Goal: Task Accomplishment & Management: Complete application form

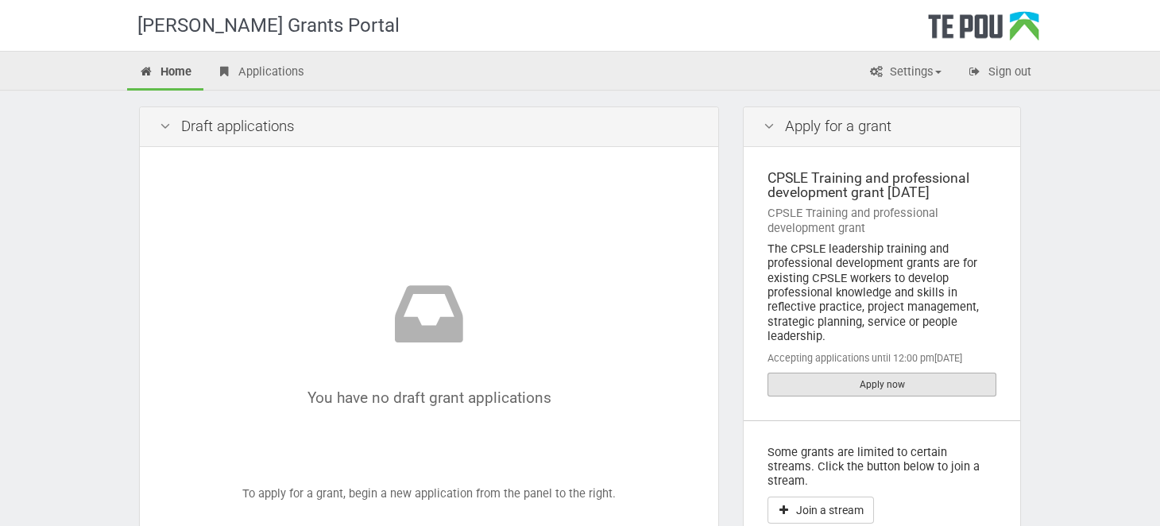
click at [868, 382] on link "Apply now" at bounding box center [882, 385] width 229 height 24
click at [555, 224] on div "You have no draft grant applications To apply for a grant, begin a new applicat…" at bounding box center [429, 359] width 539 height 384
click at [861, 377] on link "Apply now" at bounding box center [882, 385] width 229 height 24
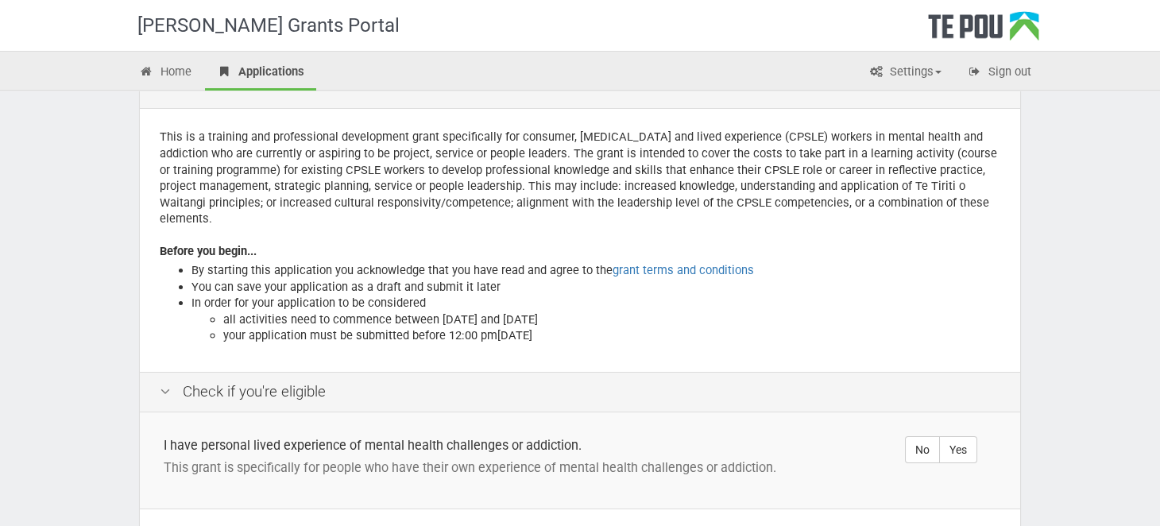
scroll to position [79, 0]
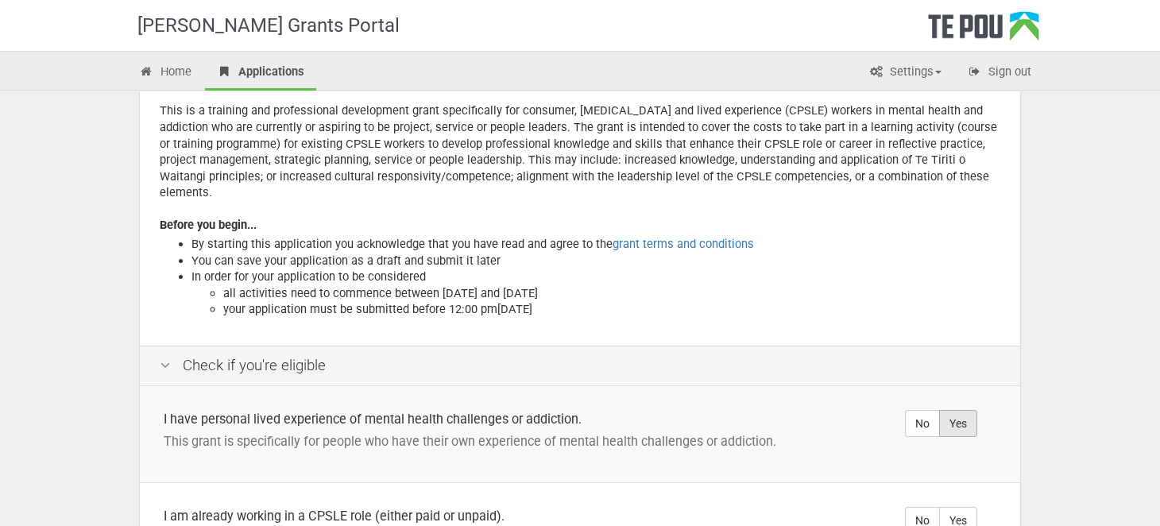
click at [950, 410] on label "Yes" at bounding box center [958, 423] width 38 height 27
radio input "true"
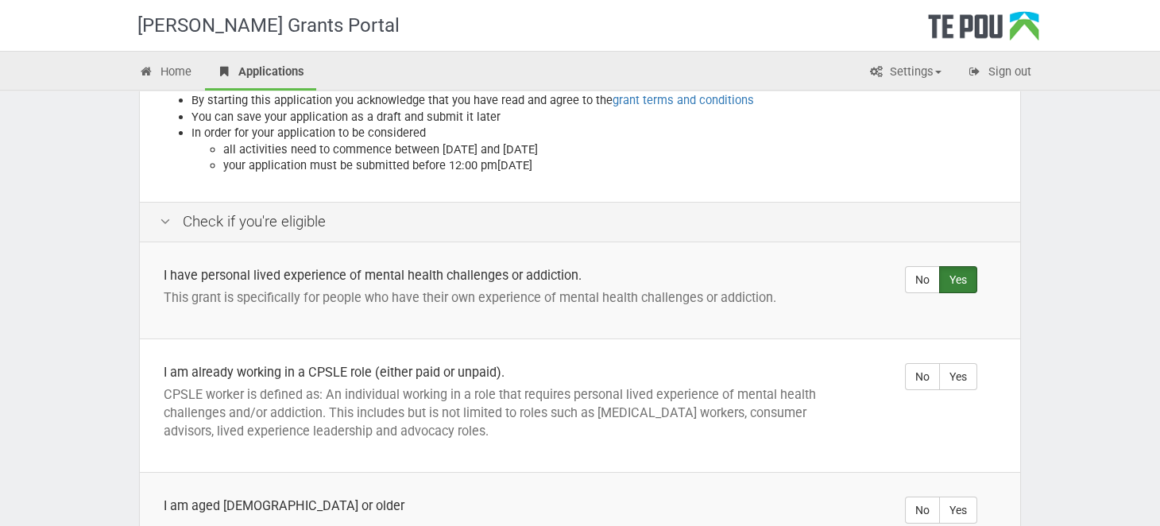
scroll to position [238, 0]
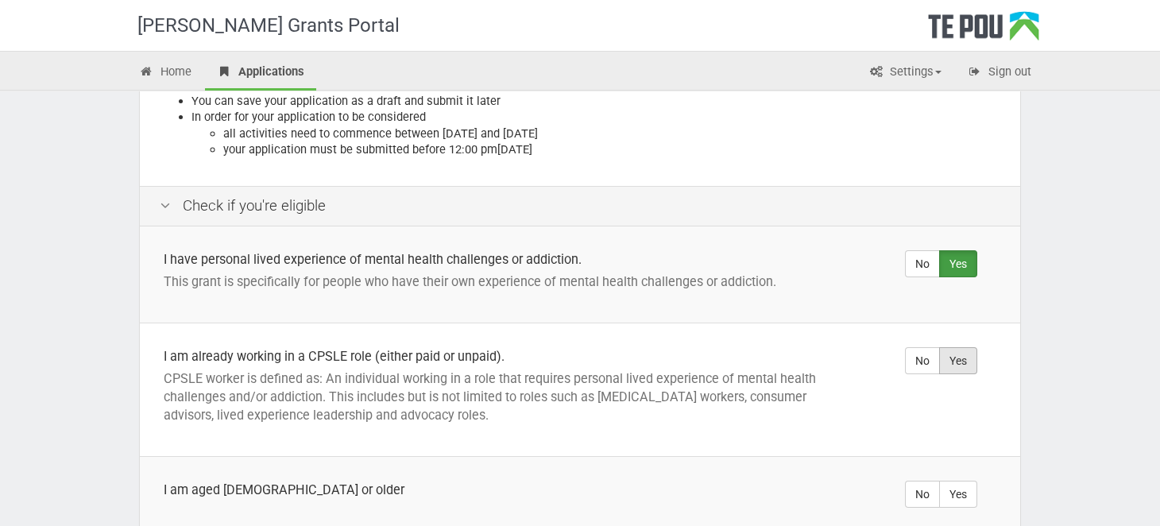
click at [963, 348] on label "Yes" at bounding box center [958, 360] width 38 height 27
radio input "true"
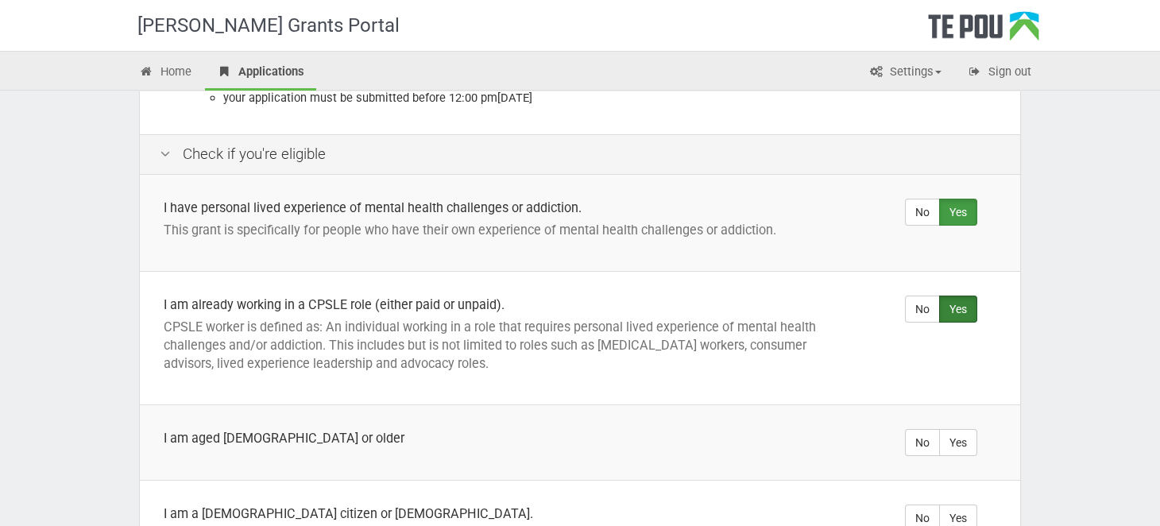
scroll to position [318, 0]
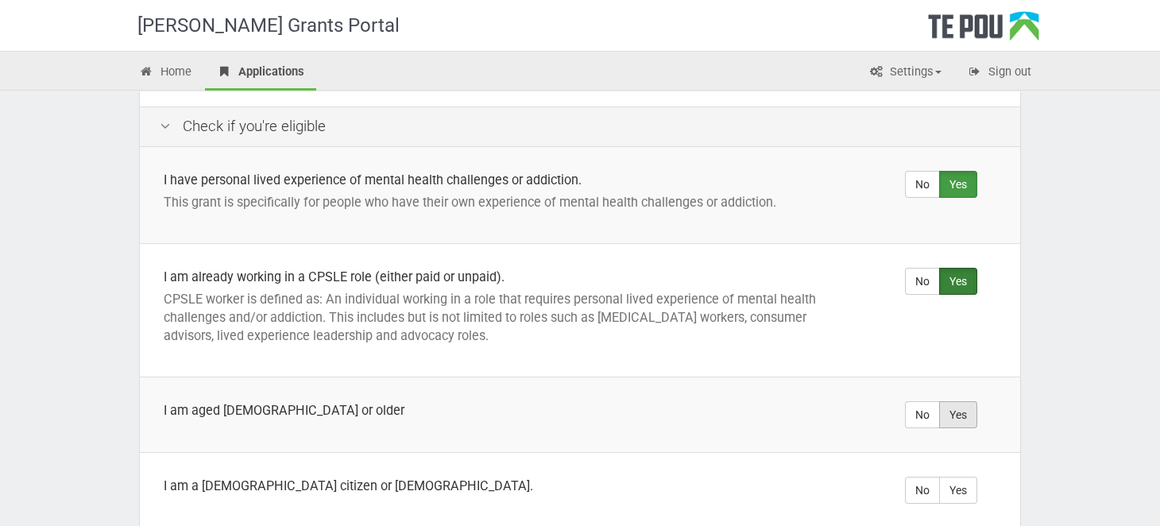
click at [959, 407] on label "Yes" at bounding box center [958, 414] width 38 height 27
radio input "true"
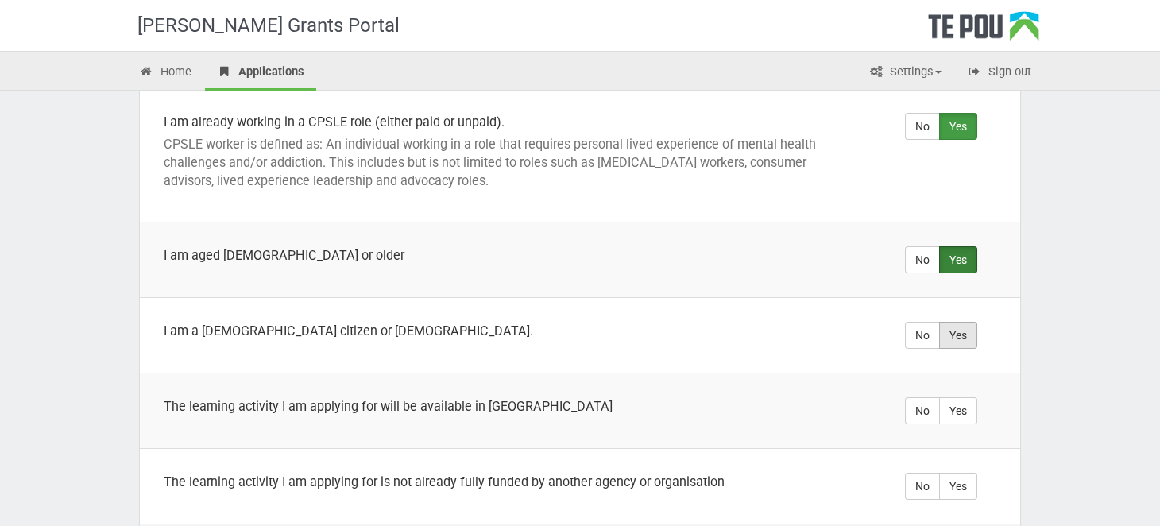
scroll to position [476, 0]
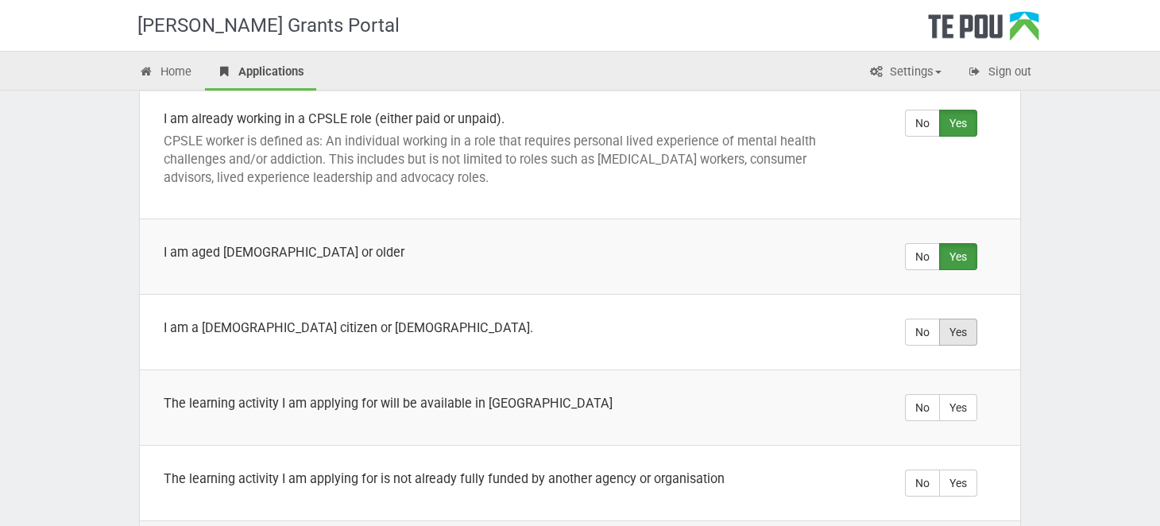
click at [952, 319] on label "Yes" at bounding box center [958, 332] width 38 height 27
radio input "true"
click at [959, 394] on label "Yes" at bounding box center [958, 407] width 38 height 27
radio input "true"
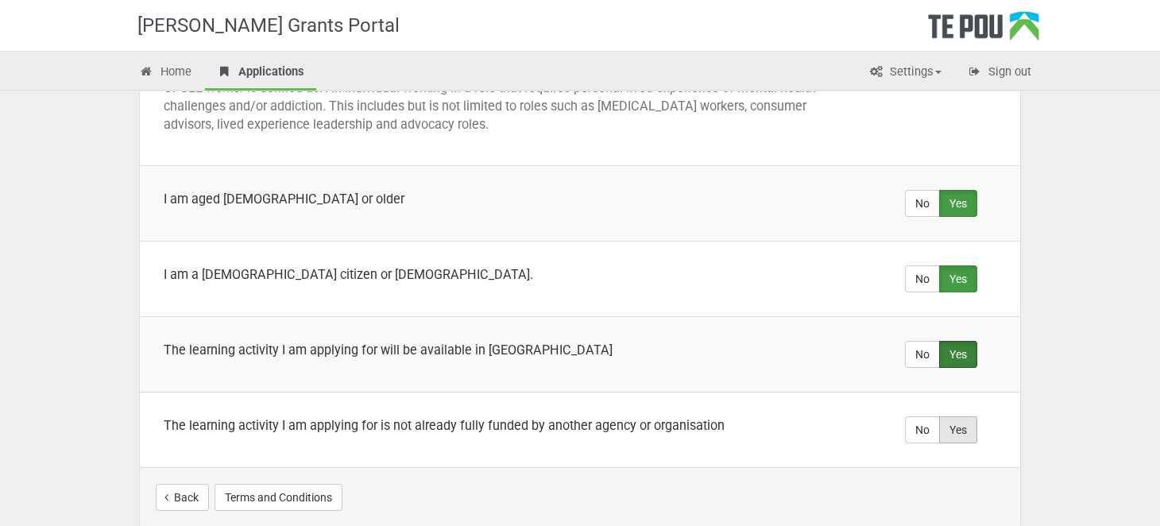
scroll to position [555, 0]
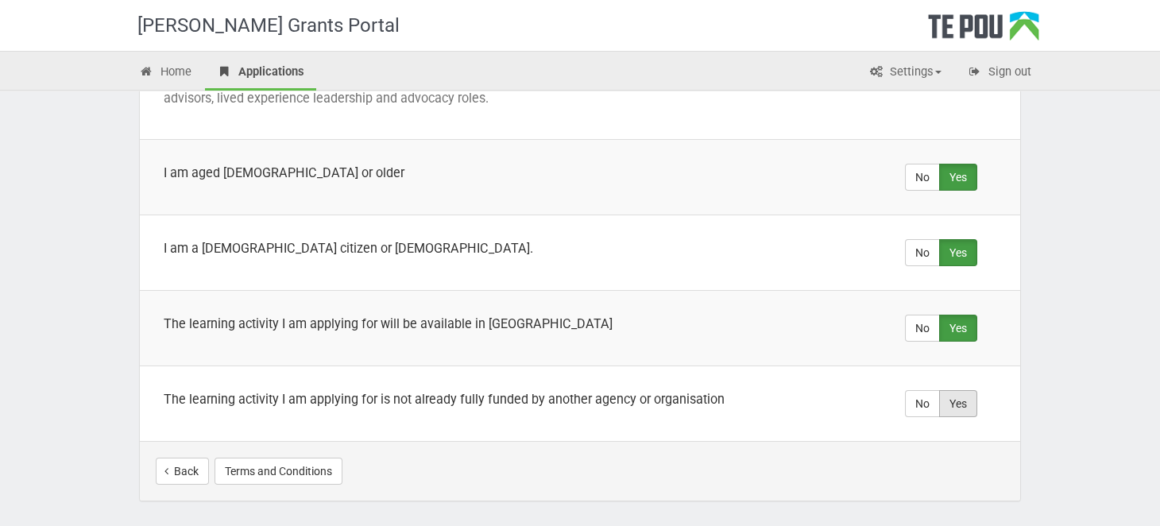
click at [949, 390] on label "Yes" at bounding box center [958, 403] width 38 height 27
radio input "true"
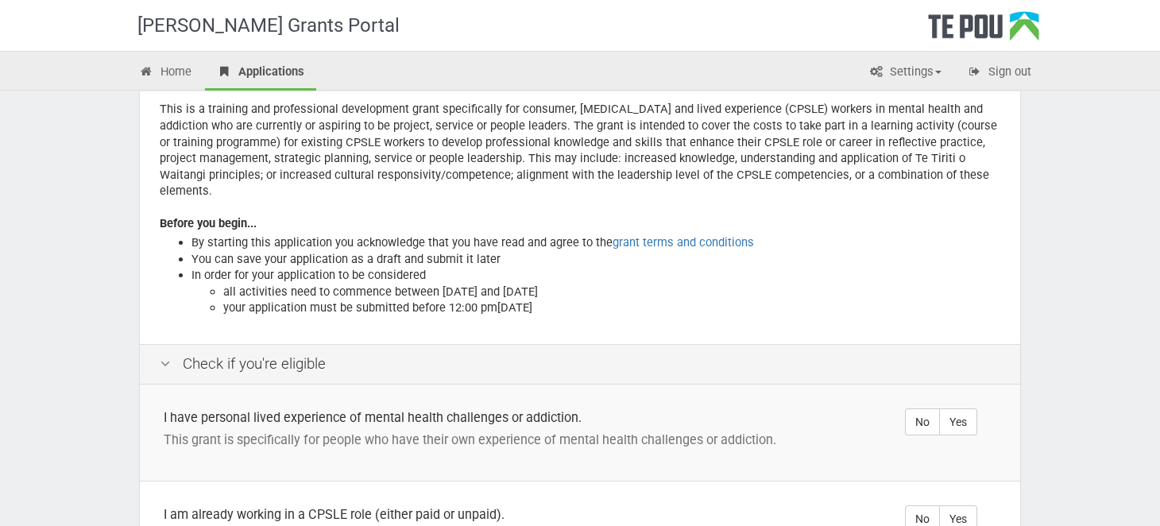
scroll to position [318, 0]
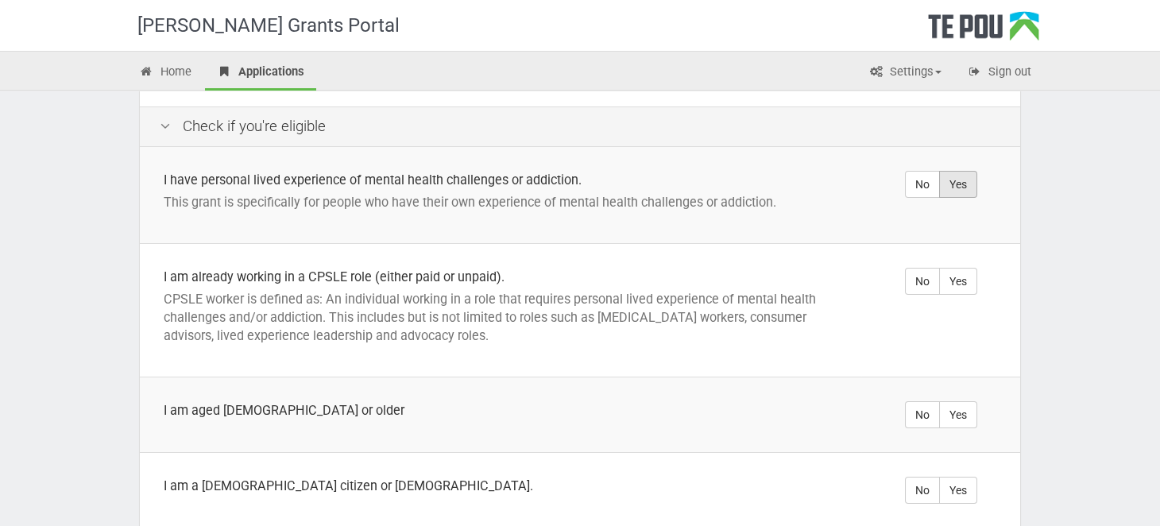
click at [958, 171] on label "Yes" at bounding box center [958, 184] width 38 height 27
radio input "true"
click at [957, 268] on label "Yes" at bounding box center [958, 281] width 38 height 27
radio input "true"
click at [951, 401] on label "Yes" at bounding box center [958, 414] width 38 height 27
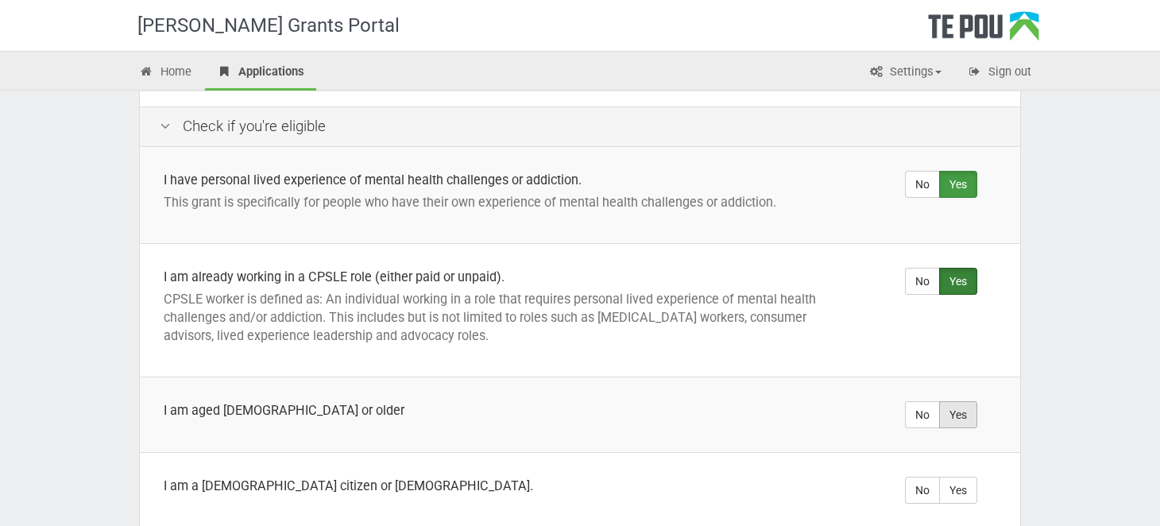
radio input "true"
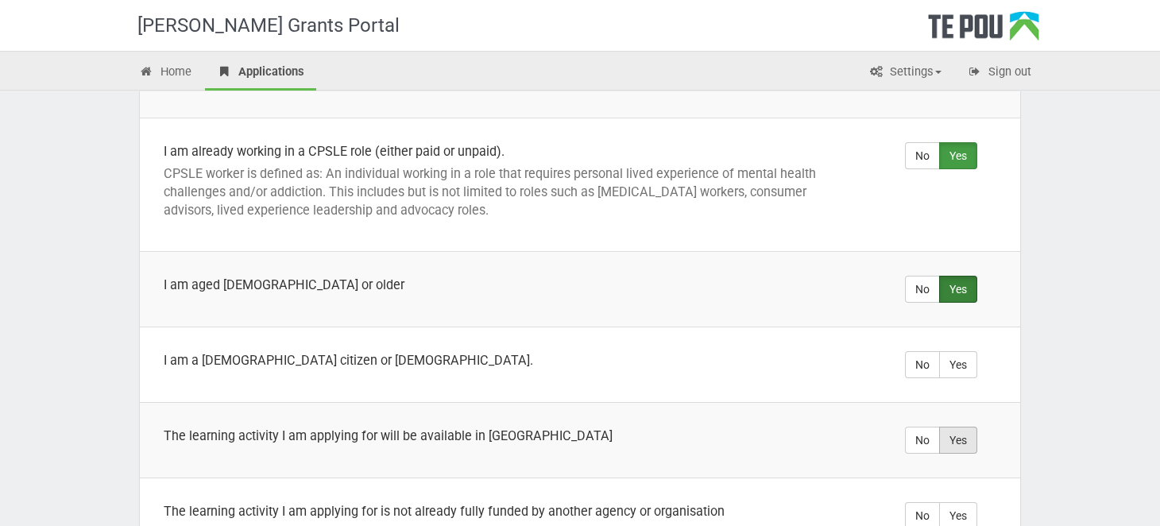
scroll to position [476, 0]
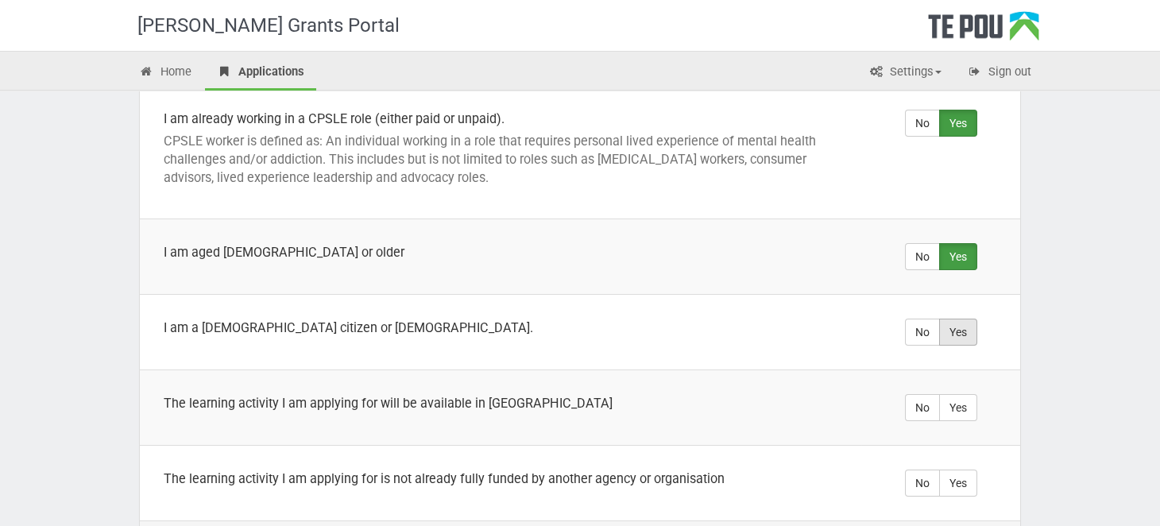
click at [954, 319] on label "Yes" at bounding box center [958, 332] width 38 height 27
radio input "true"
click at [961, 394] on label "Yes" at bounding box center [958, 407] width 38 height 27
radio input "true"
click at [953, 470] on label "Yes" at bounding box center [958, 483] width 38 height 27
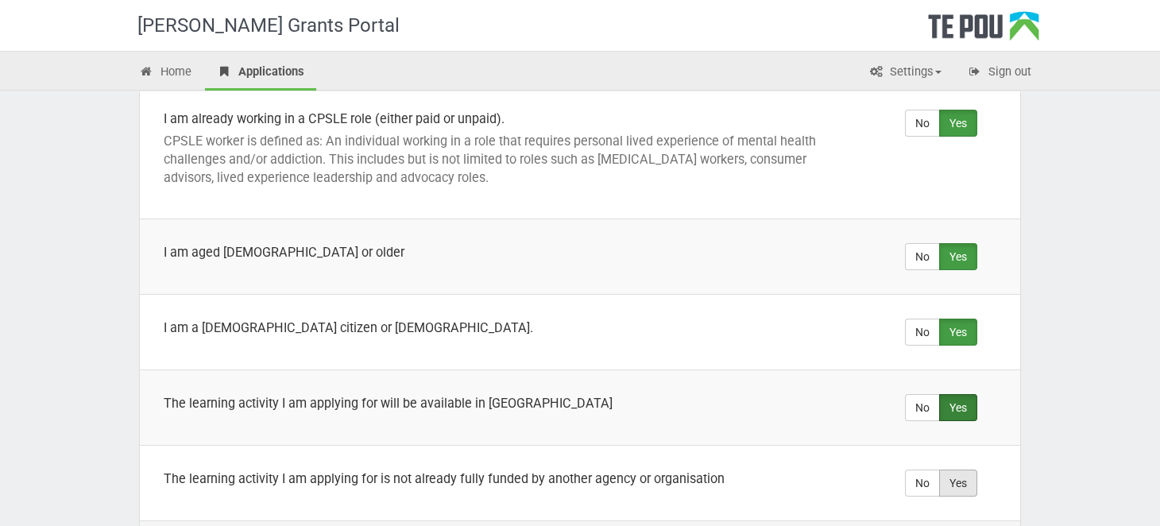
radio input "true"
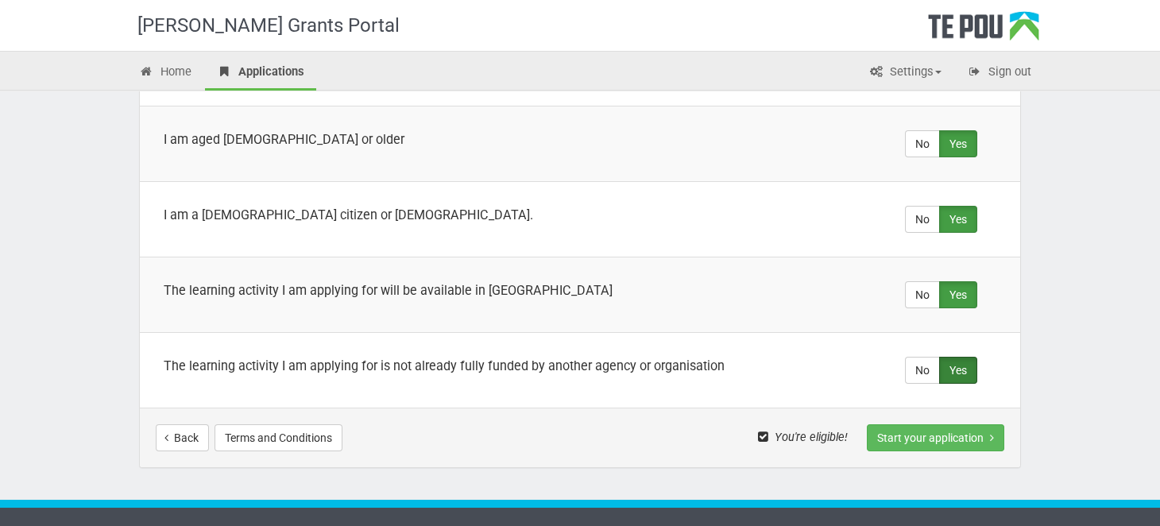
scroll to position [594, 0]
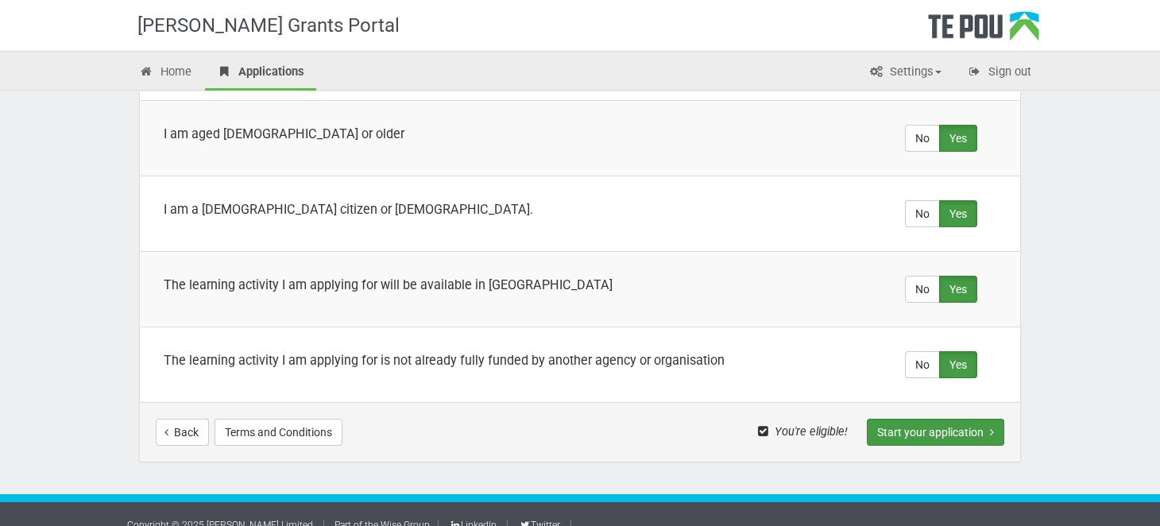
click at [944, 419] on button "Start your application" at bounding box center [935, 432] width 137 height 27
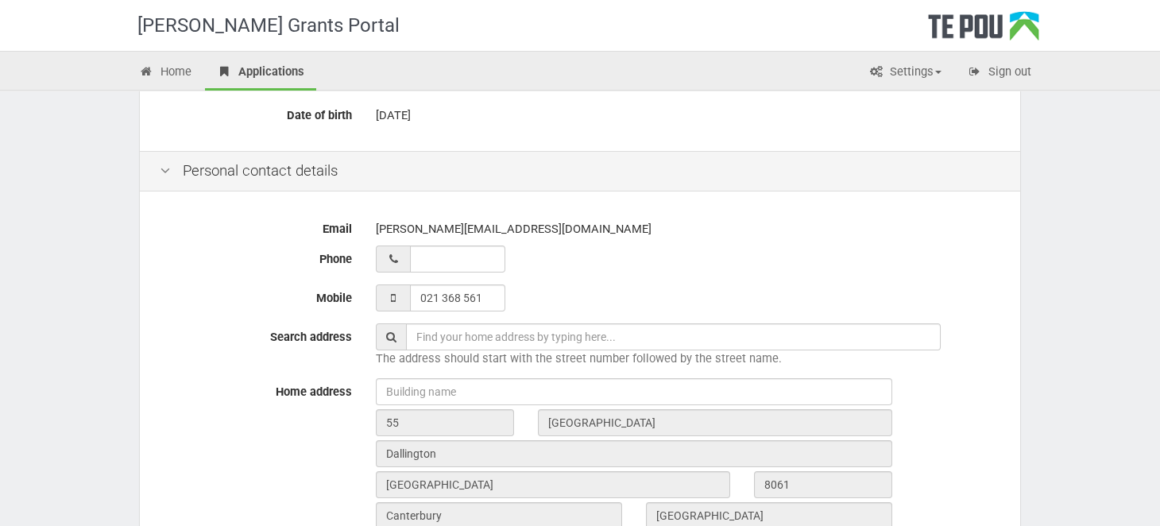
scroll to position [318, 0]
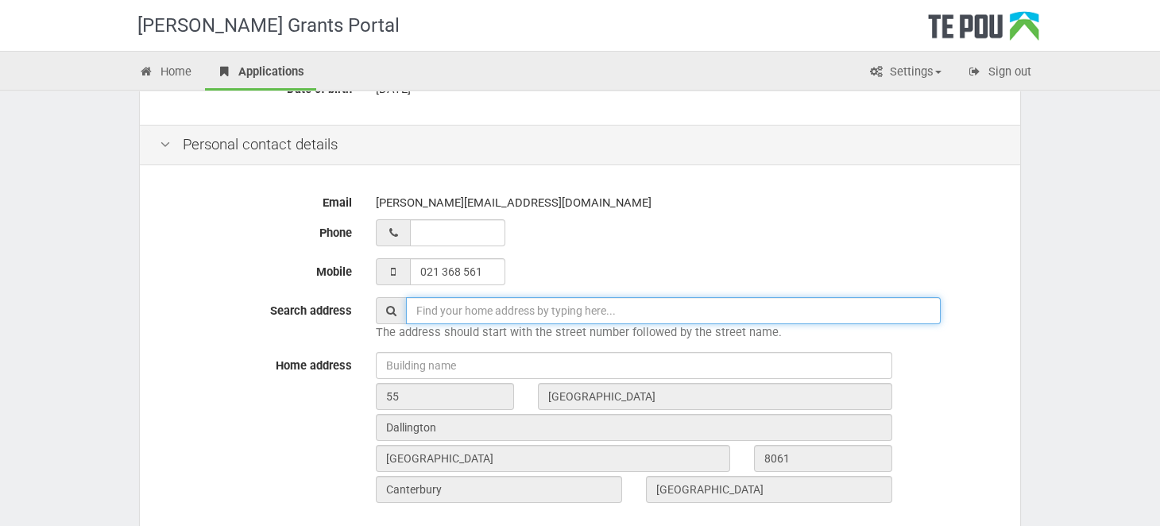
click at [443, 306] on input "text" at bounding box center [673, 310] width 535 height 27
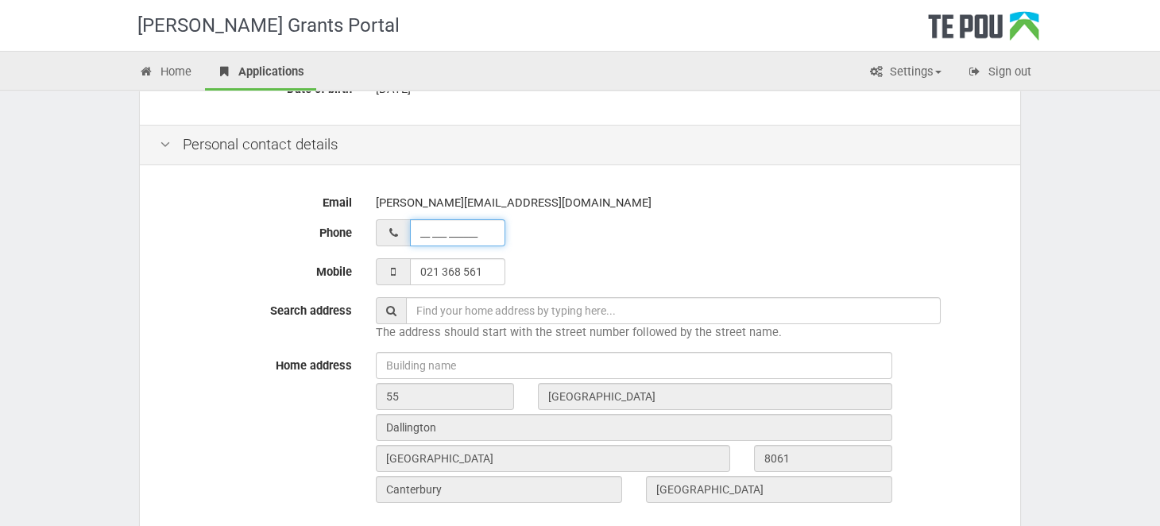
click at [452, 238] on input "__ ___ ______" at bounding box center [457, 232] width 95 height 27
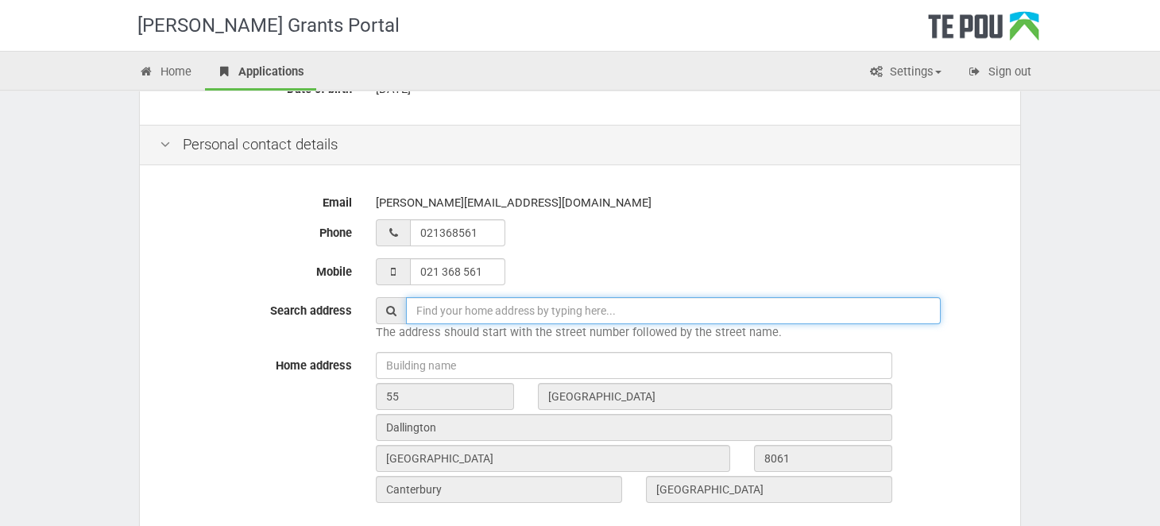
type input "02 136 8561"
type input "55 Ferry Rd"
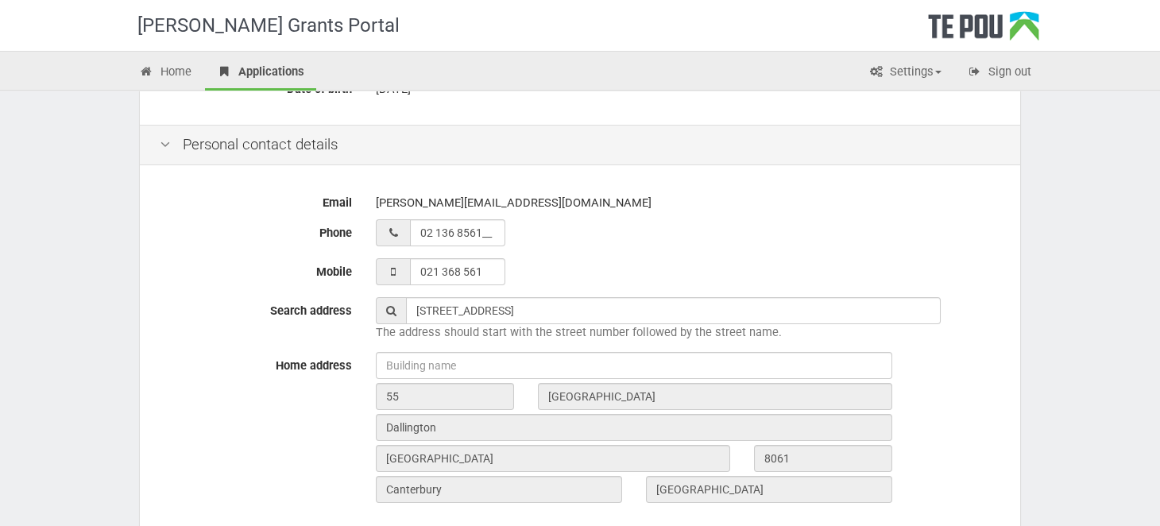
type input "02 136 8561"
click at [602, 247] on div "Email aaron.j@odysseychch.org.nz Phone 02 136 8561 Mobile 021 368 561 Search ad…" at bounding box center [580, 353] width 880 height 369
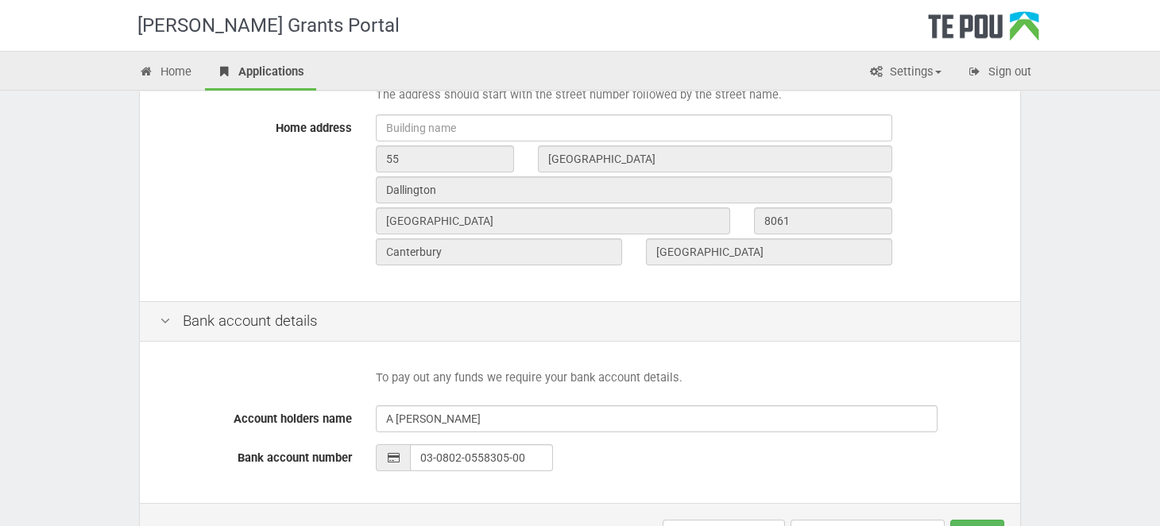
scroll to position [636, 0]
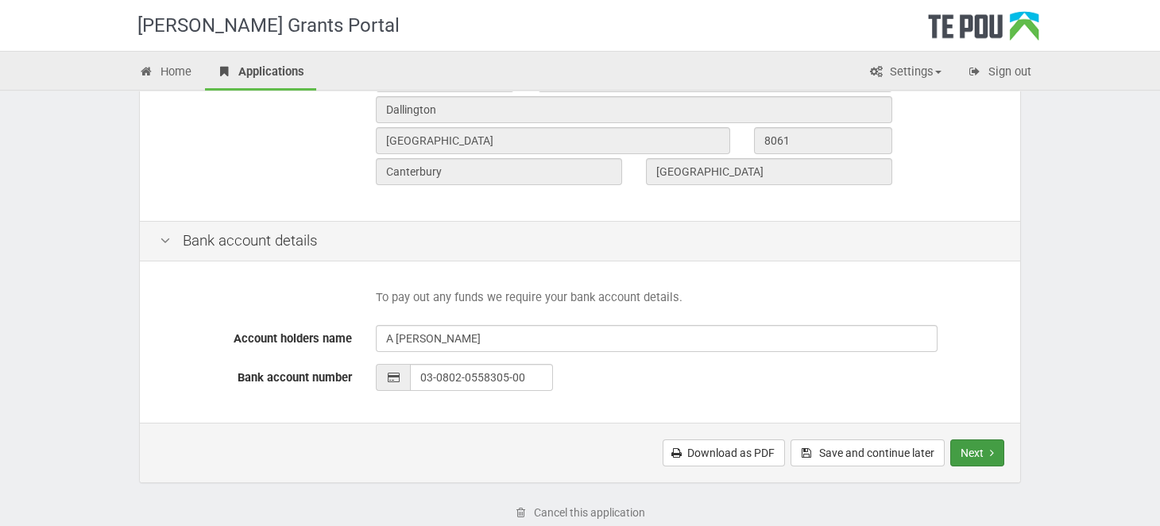
click at [965, 451] on button "Next" at bounding box center [977, 452] width 54 height 27
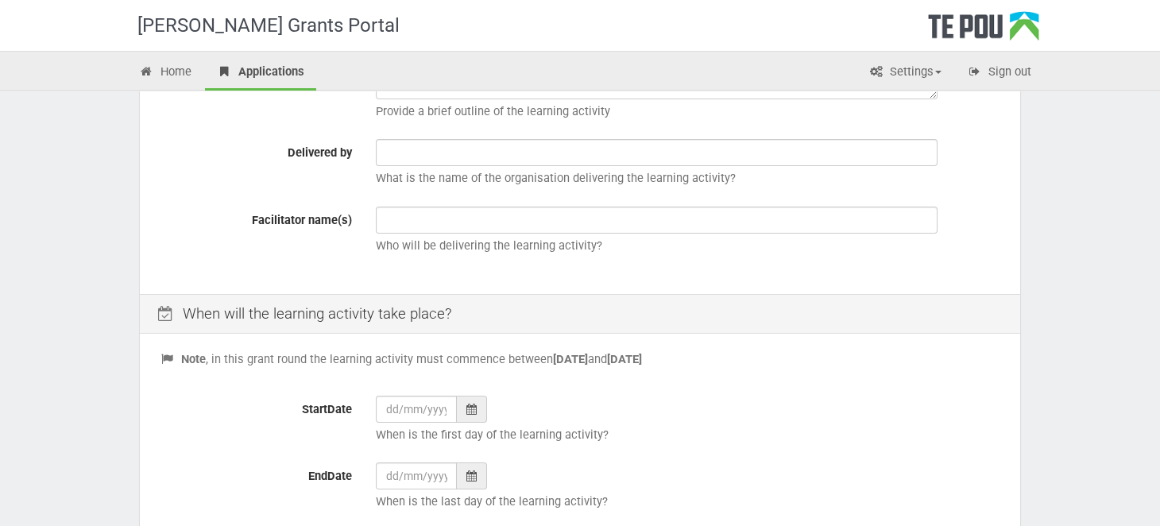
scroll to position [555, 0]
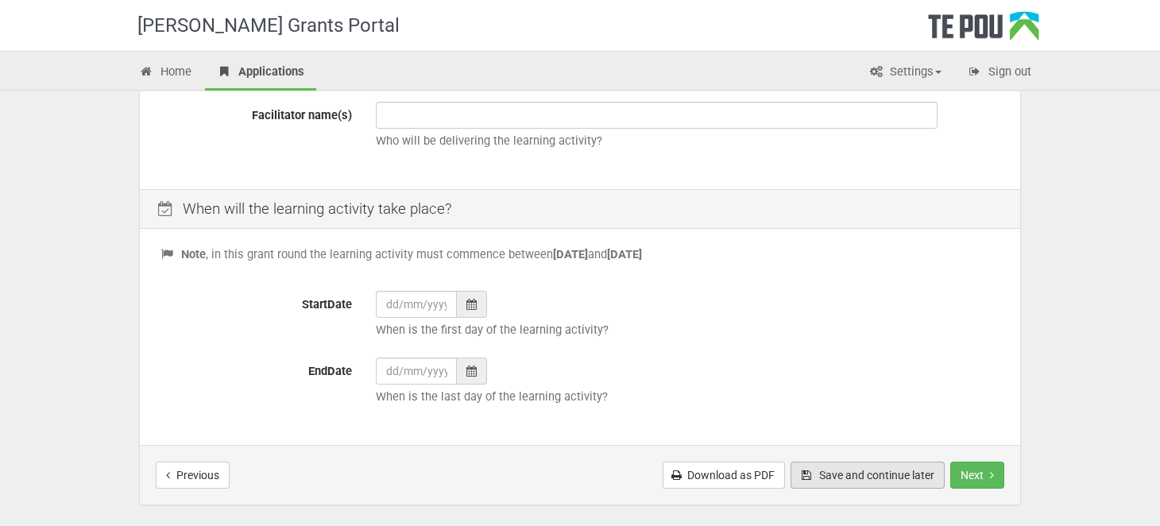
click at [819, 477] on button "Save and continue later" at bounding box center [868, 475] width 154 height 27
